Goal: Go to known website: Go to known website

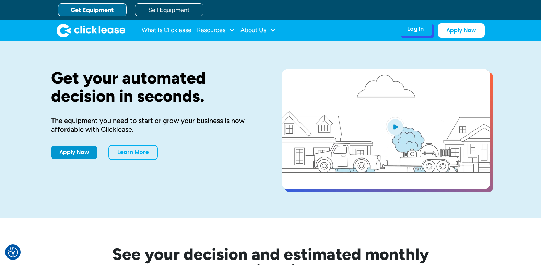
click at [422, 26] on div "Log In" at bounding box center [415, 29] width 16 height 7
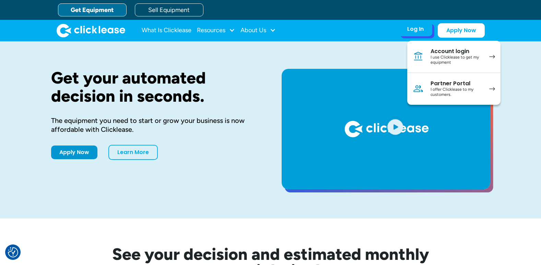
click at [445, 56] on div "I use Clicklease to get my equipment" at bounding box center [456, 60] width 52 height 11
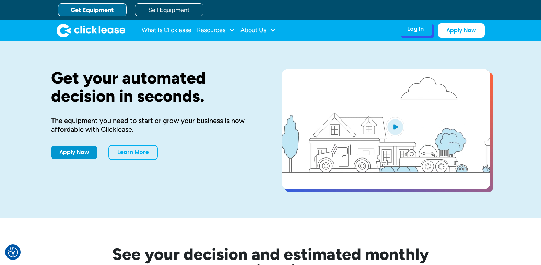
click at [421, 27] on div "Log In" at bounding box center [415, 29] width 16 height 7
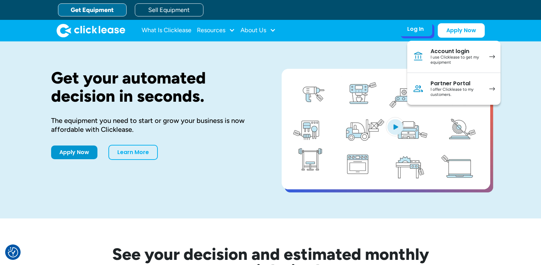
click at [453, 85] on div "Partner Portal" at bounding box center [456, 83] width 52 height 7
